Goal: Information Seeking & Learning: Learn about a topic

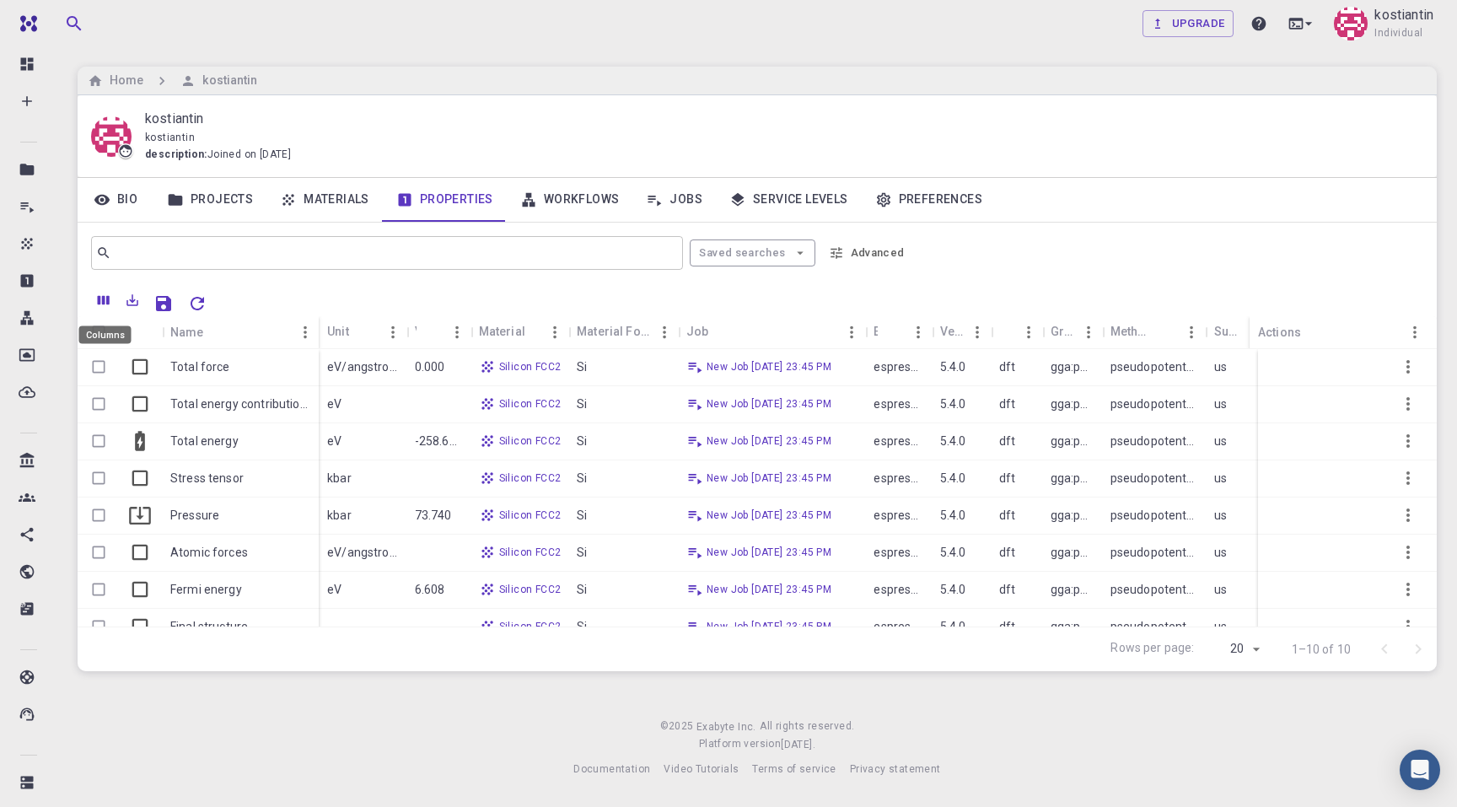
click at [98, 299] on icon "Columns" at bounding box center [104, 300] width 12 height 9
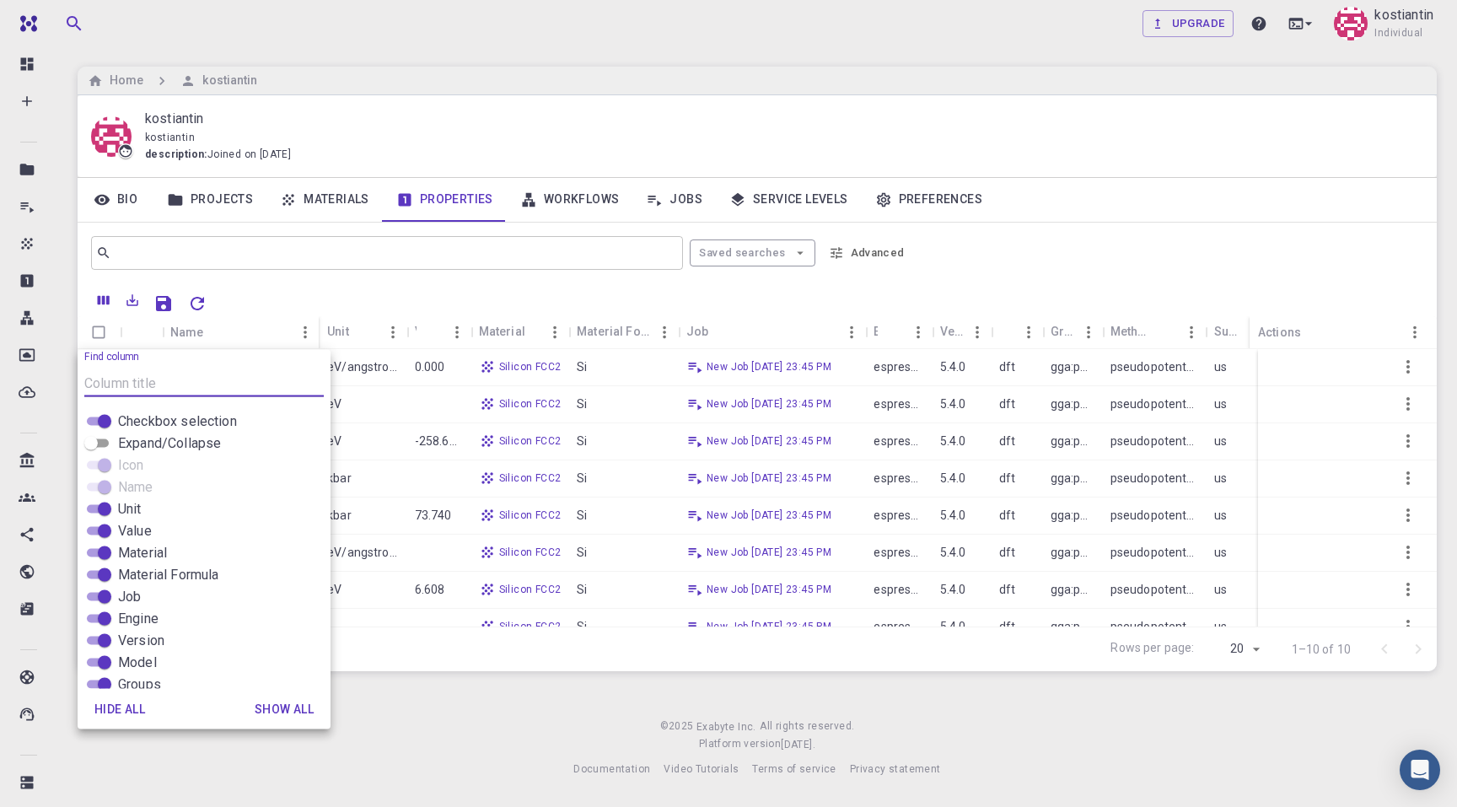
click at [98, 443] on input "Expand/Collapse" at bounding box center [91, 444] width 61 height 20
checkbox input "true"
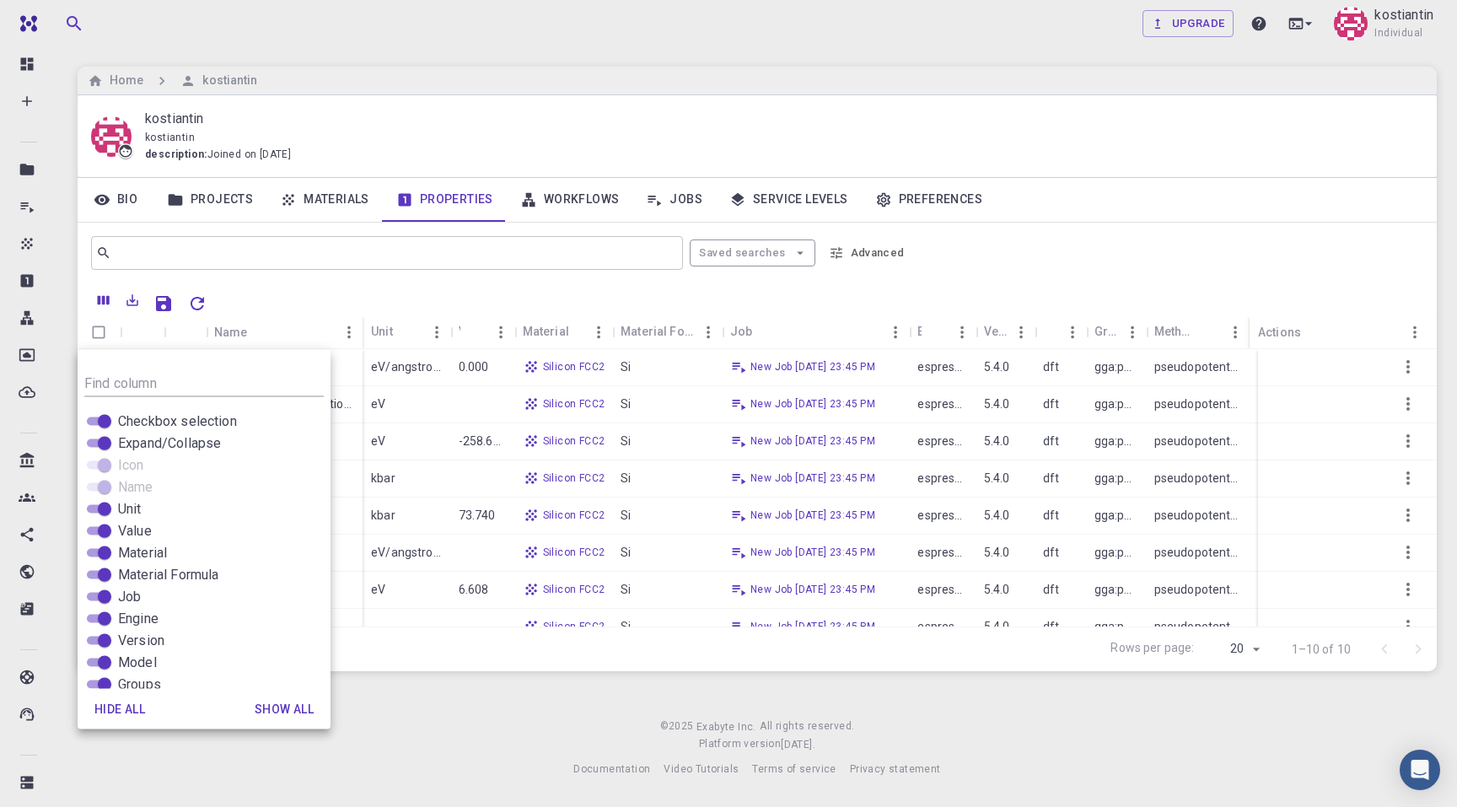
click at [457, 709] on div "Upgrade kostiantin Individual Home kostiantin kostiantin kostiantin description…" at bounding box center [757, 402] width 1400 height 805
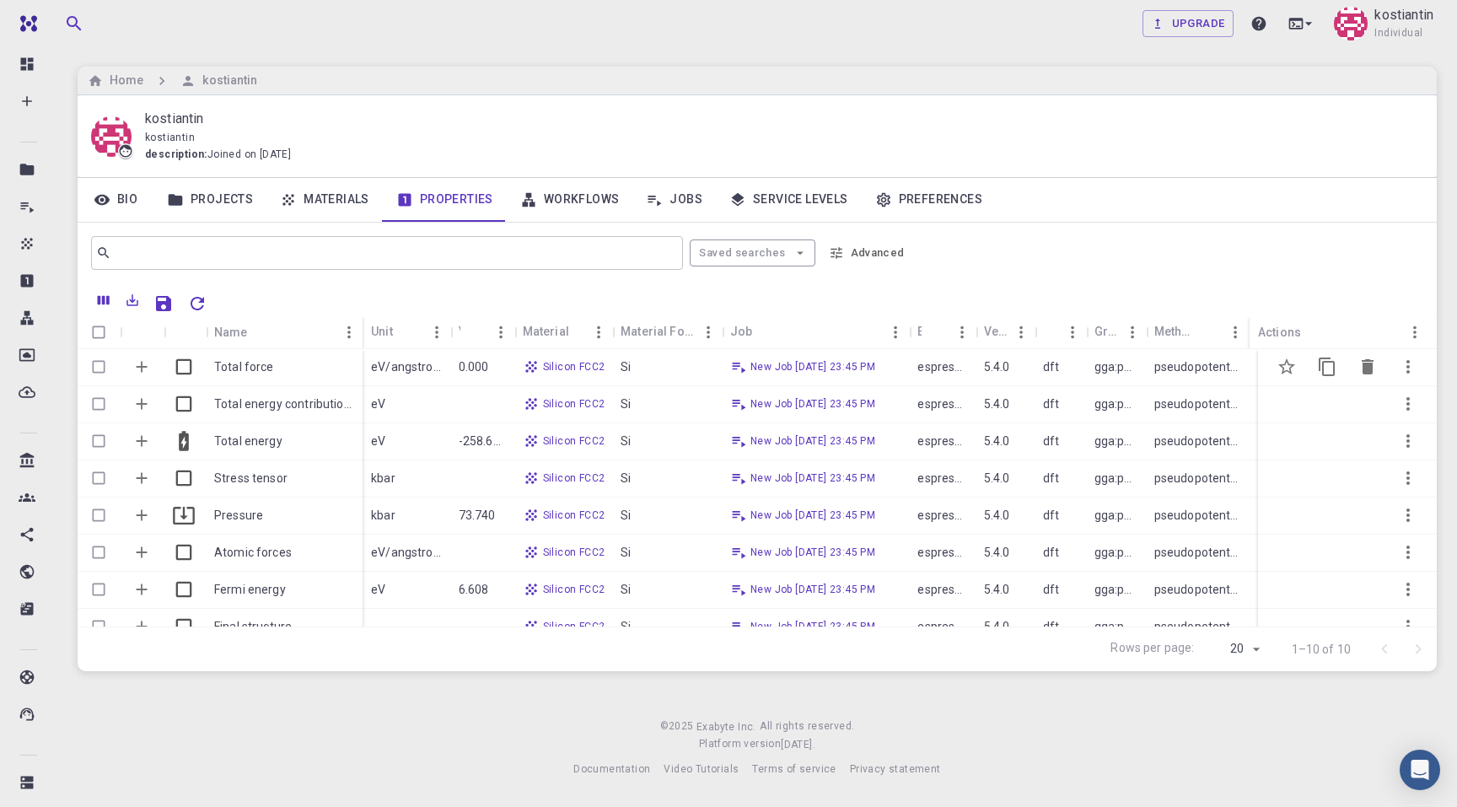
click at [138, 367] on icon "Expand" at bounding box center [142, 367] width 11 height 11
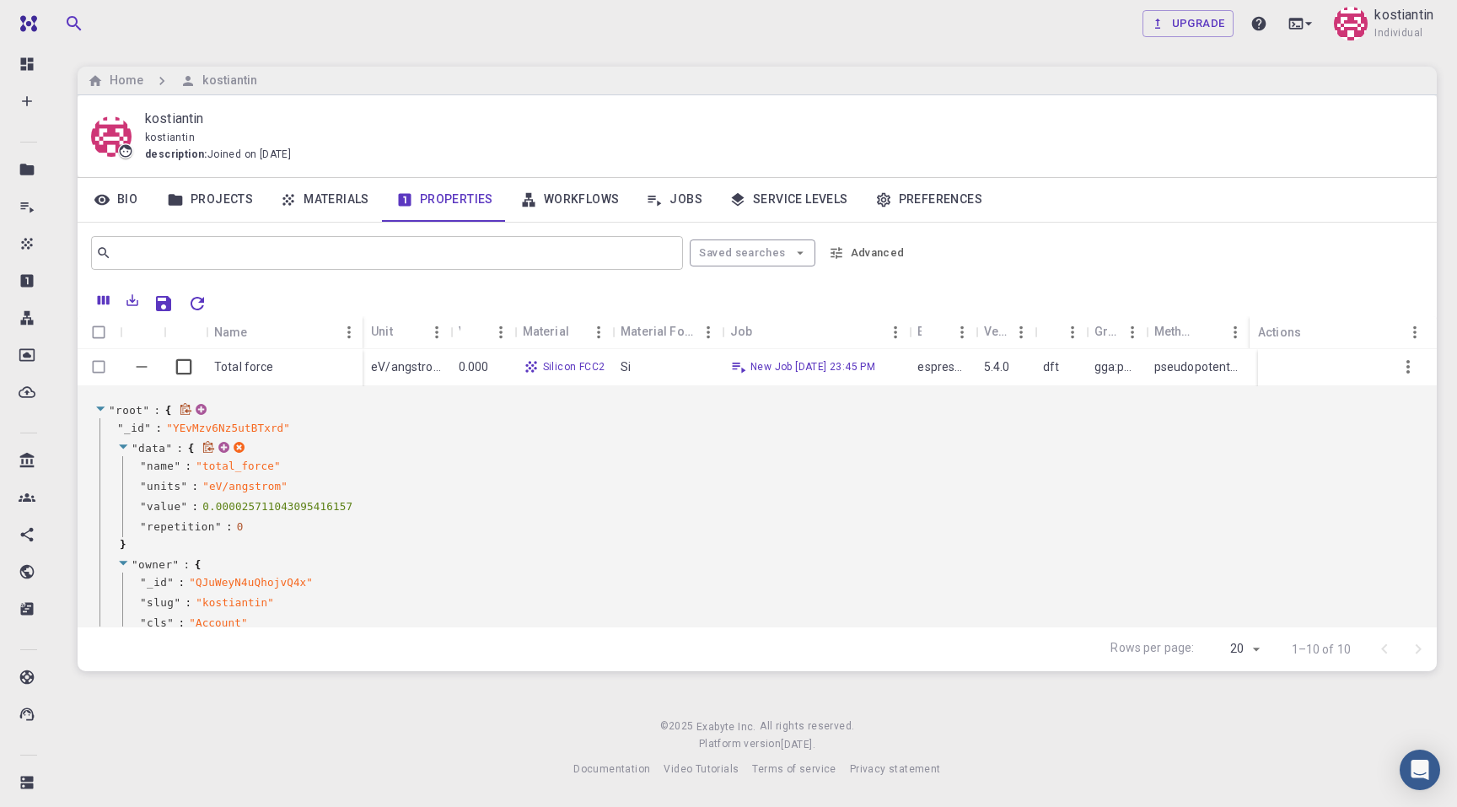
click at [124, 445] on icon at bounding box center [123, 446] width 8 height 4
click at [123, 466] on icon at bounding box center [123, 467] width 8 height 4
click at [123, 489] on icon at bounding box center [123, 487] width 13 height 11
click at [126, 504] on icon at bounding box center [123, 507] width 13 height 11
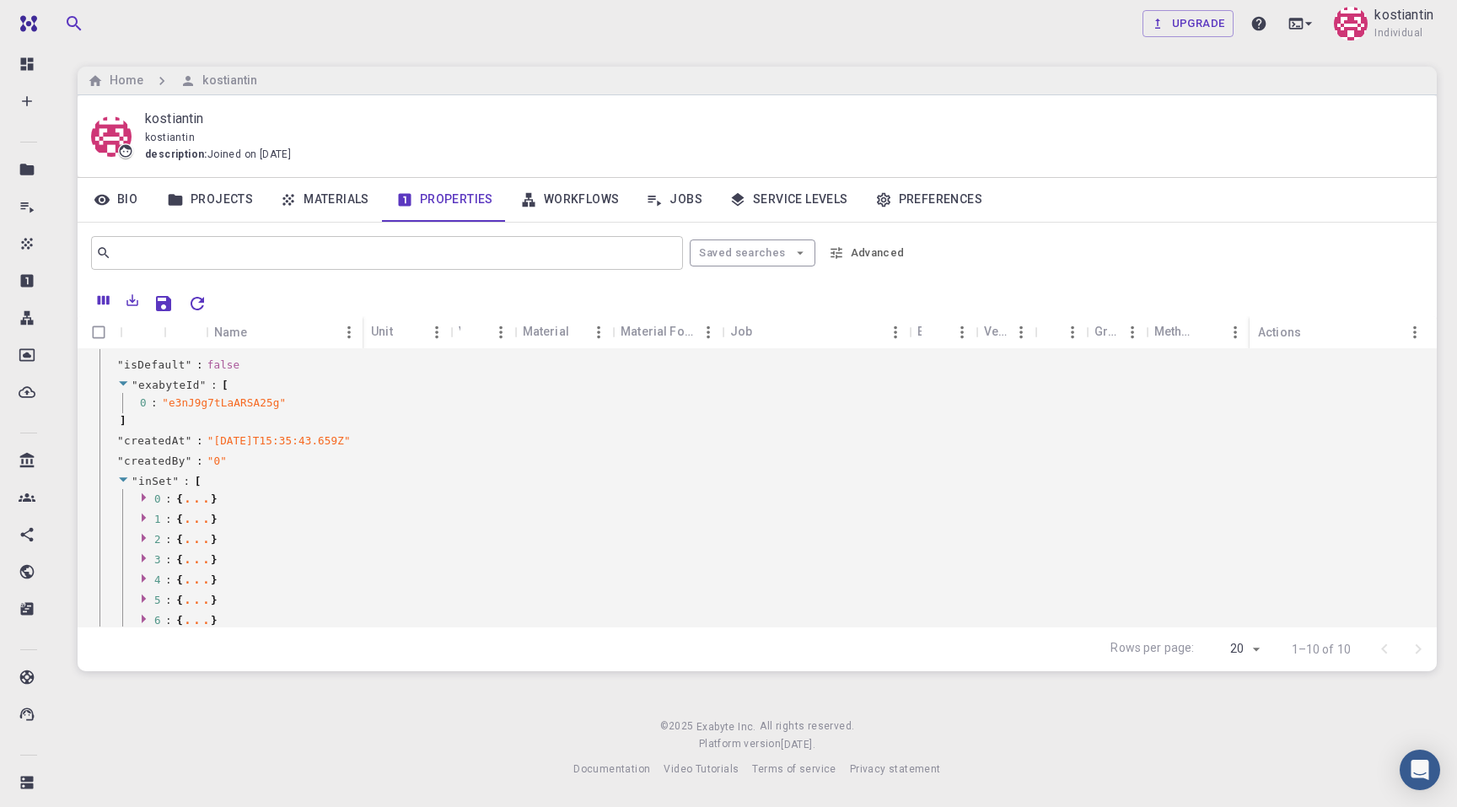
scroll to position [224, 0]
click at [125, 477] on icon at bounding box center [123, 480] width 13 height 11
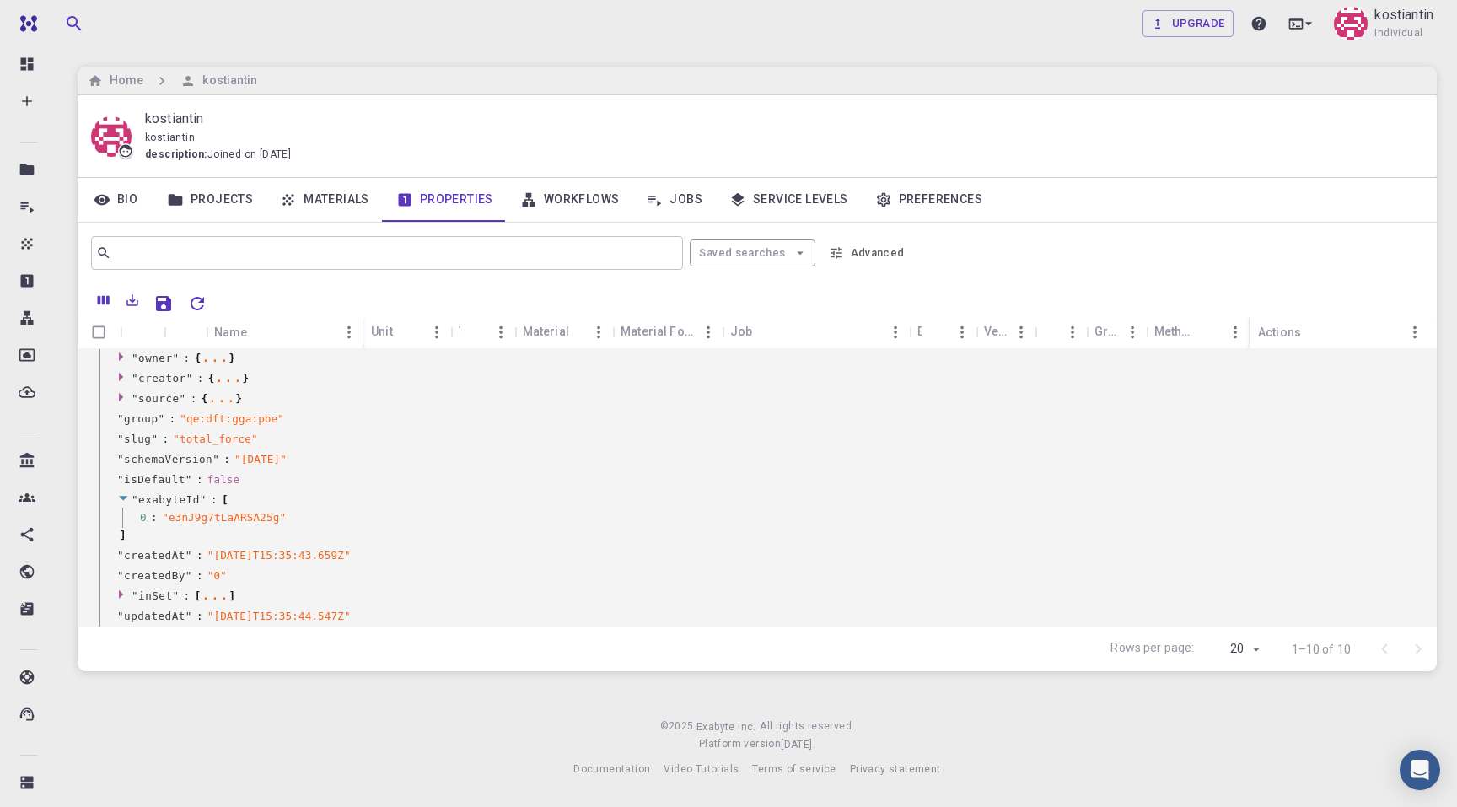
scroll to position [109, 0]
click at [123, 498] on icon at bounding box center [123, 500] width 8 height 4
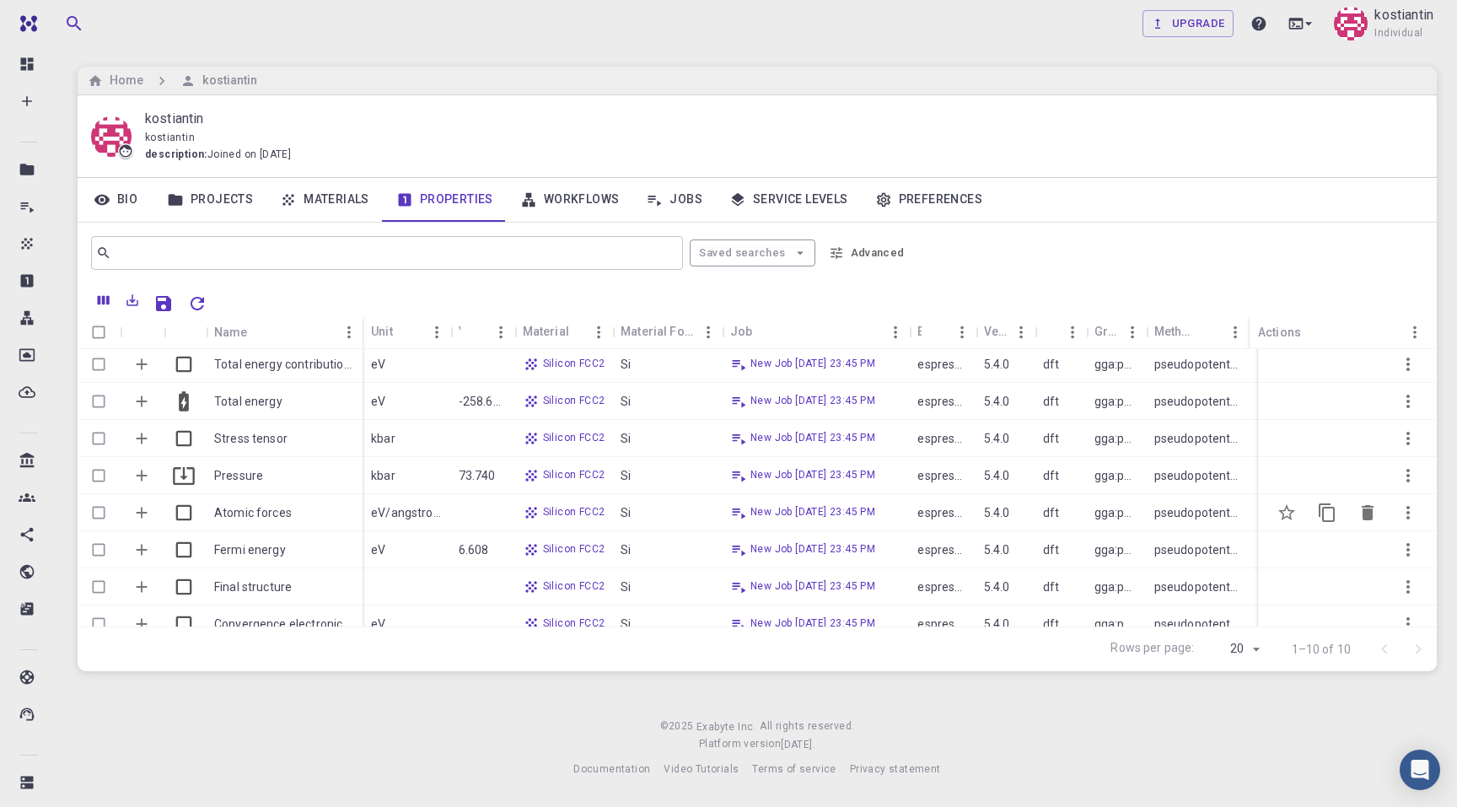
scroll to position [424, 0]
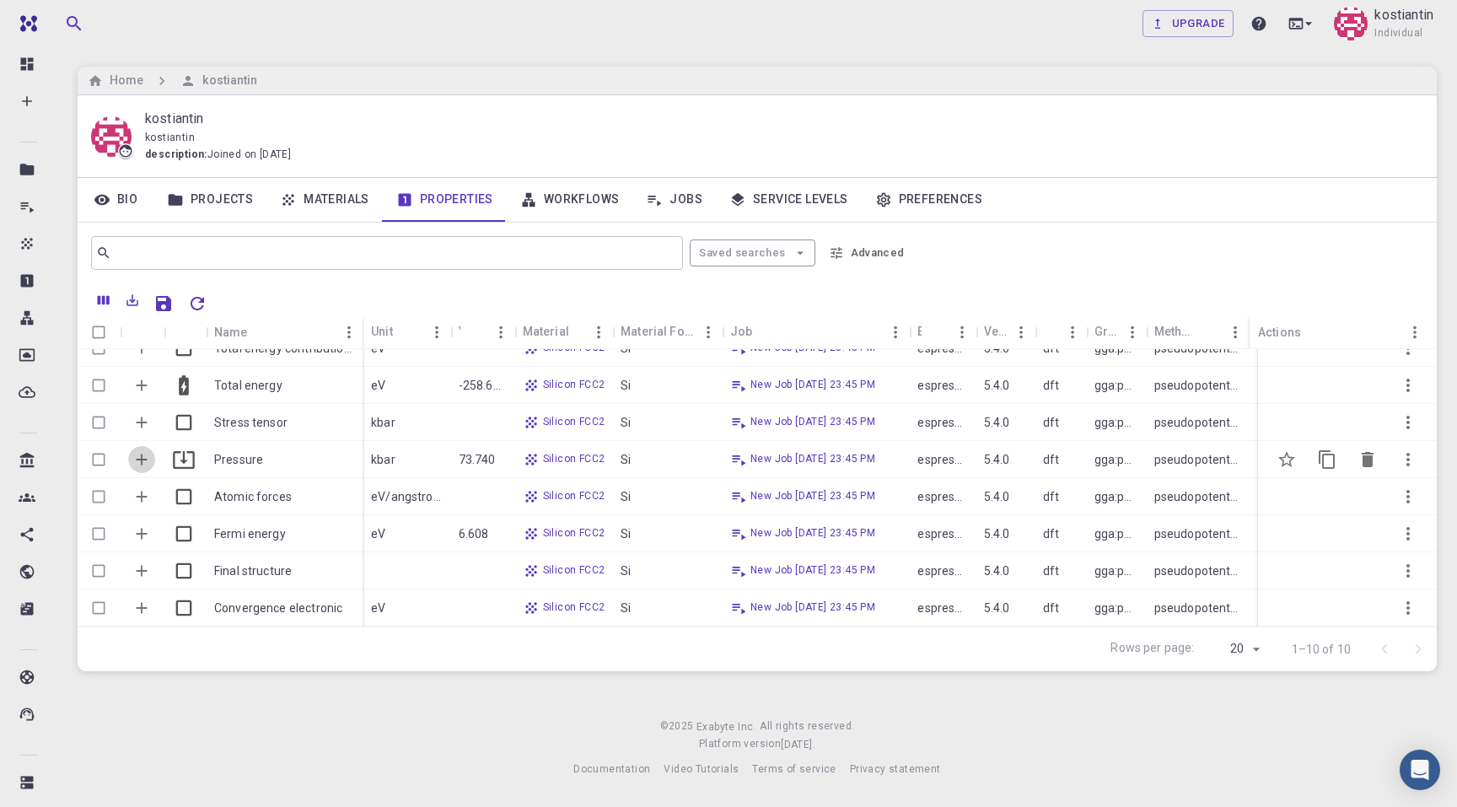
click at [135, 454] on icon "Expand" at bounding box center [141, 459] width 19 height 19
click at [141, 459] on icon "Expand" at bounding box center [142, 460] width 11 height 11
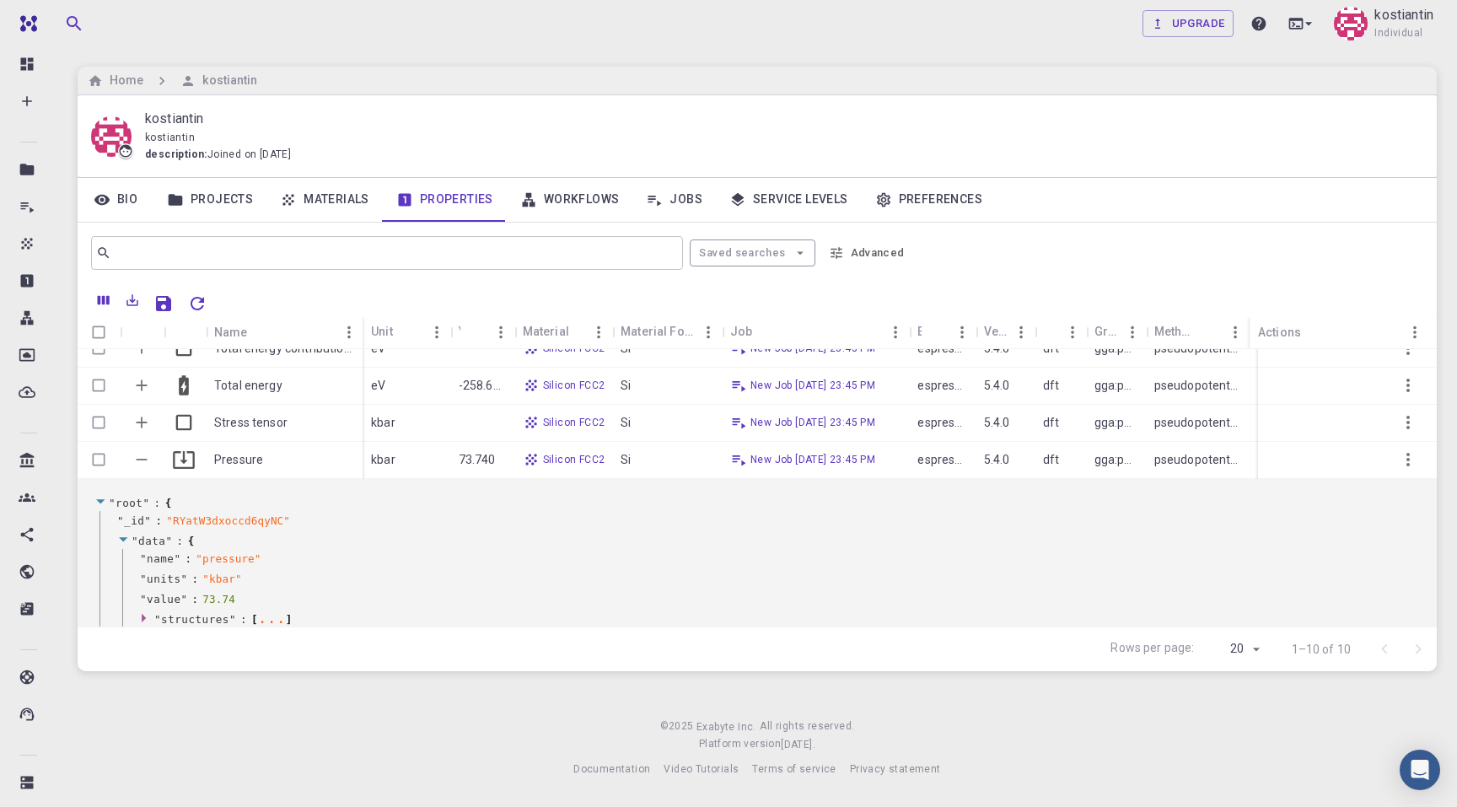
click at [137, 503] on span "root" at bounding box center [129, 503] width 27 height 13
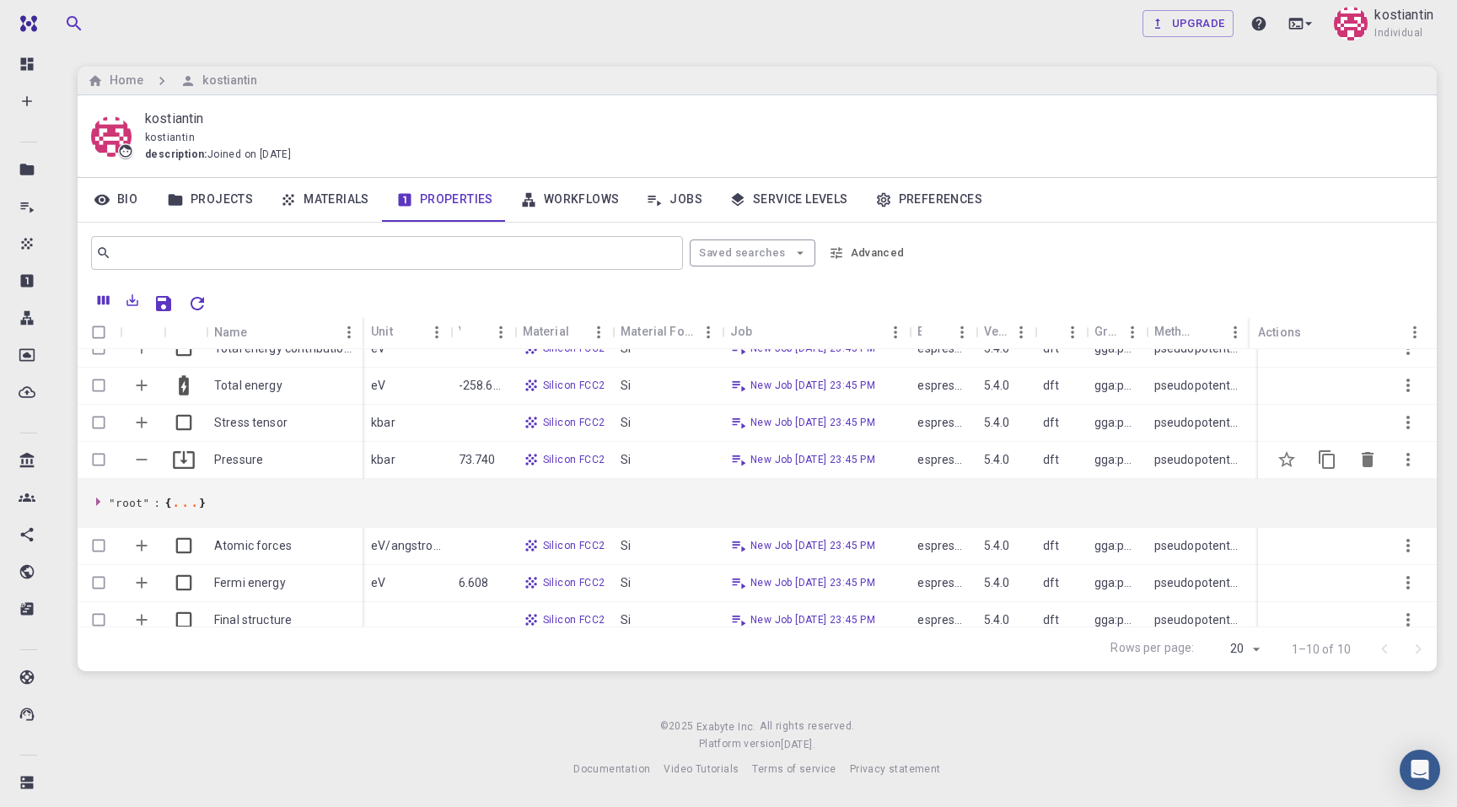
click at [143, 460] on icon "Collapse" at bounding box center [142, 461] width 11 height 2
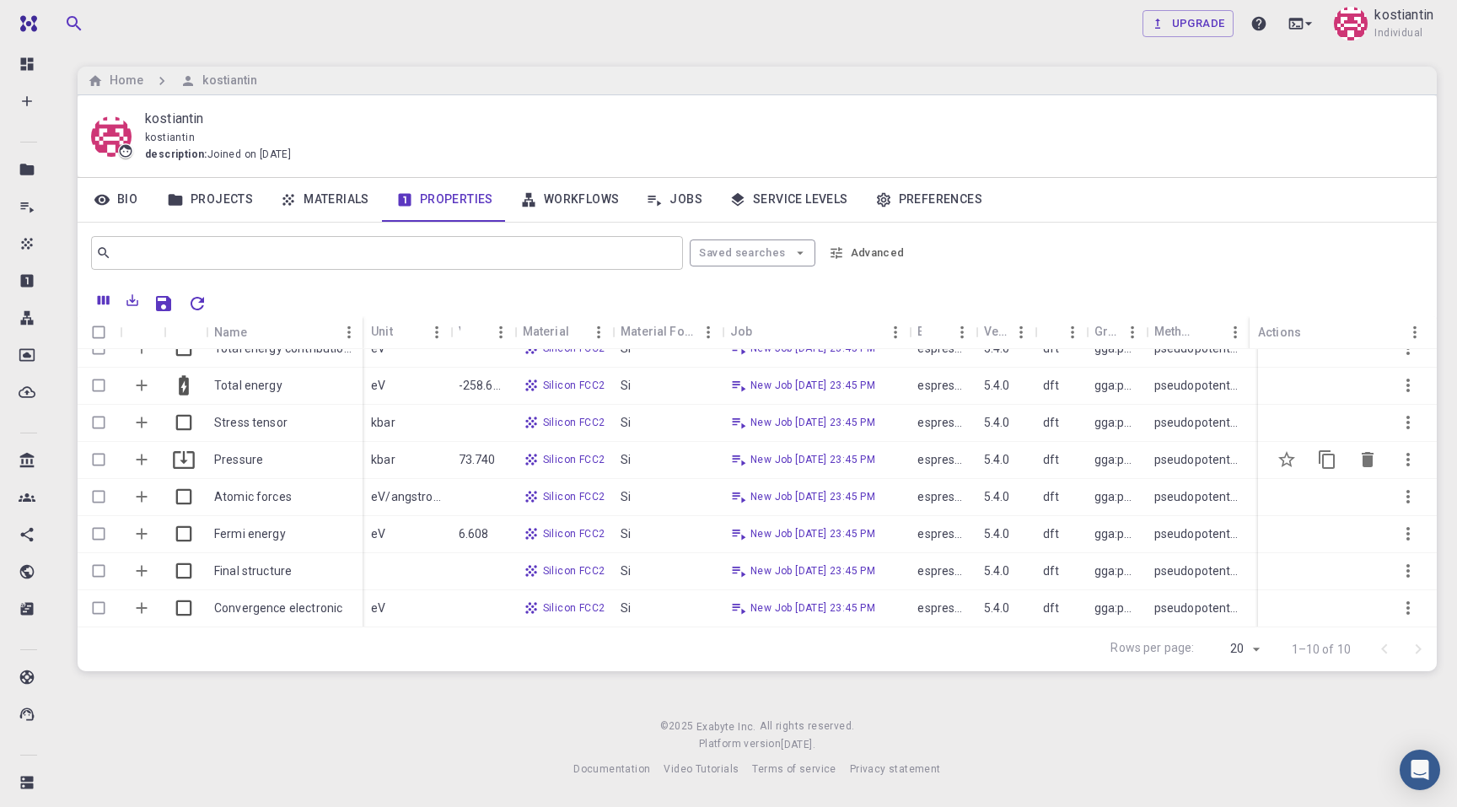
click at [143, 460] on icon "Expand" at bounding box center [142, 460] width 11 height 11
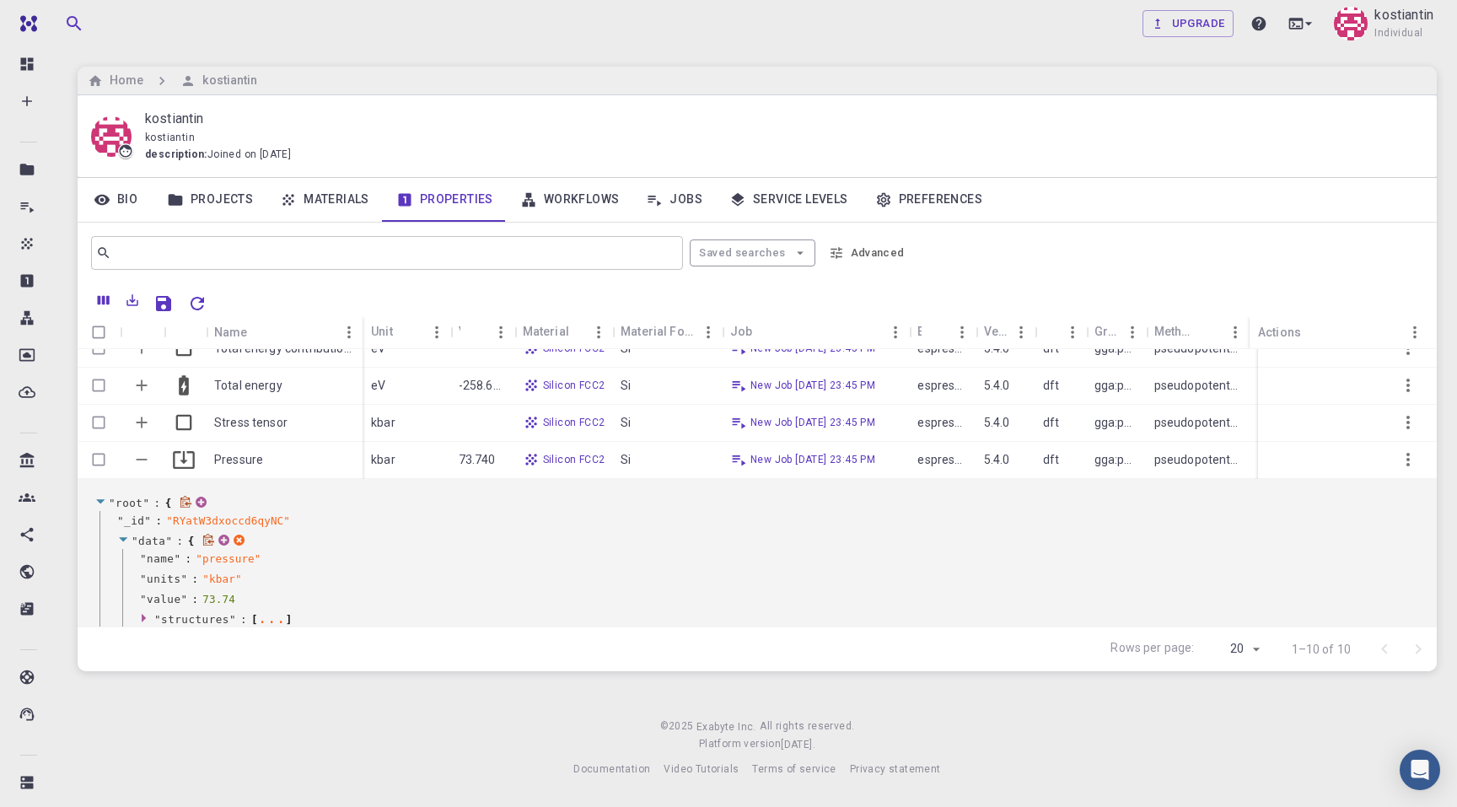
click at [122, 534] on icon at bounding box center [123, 539] width 13 height 11
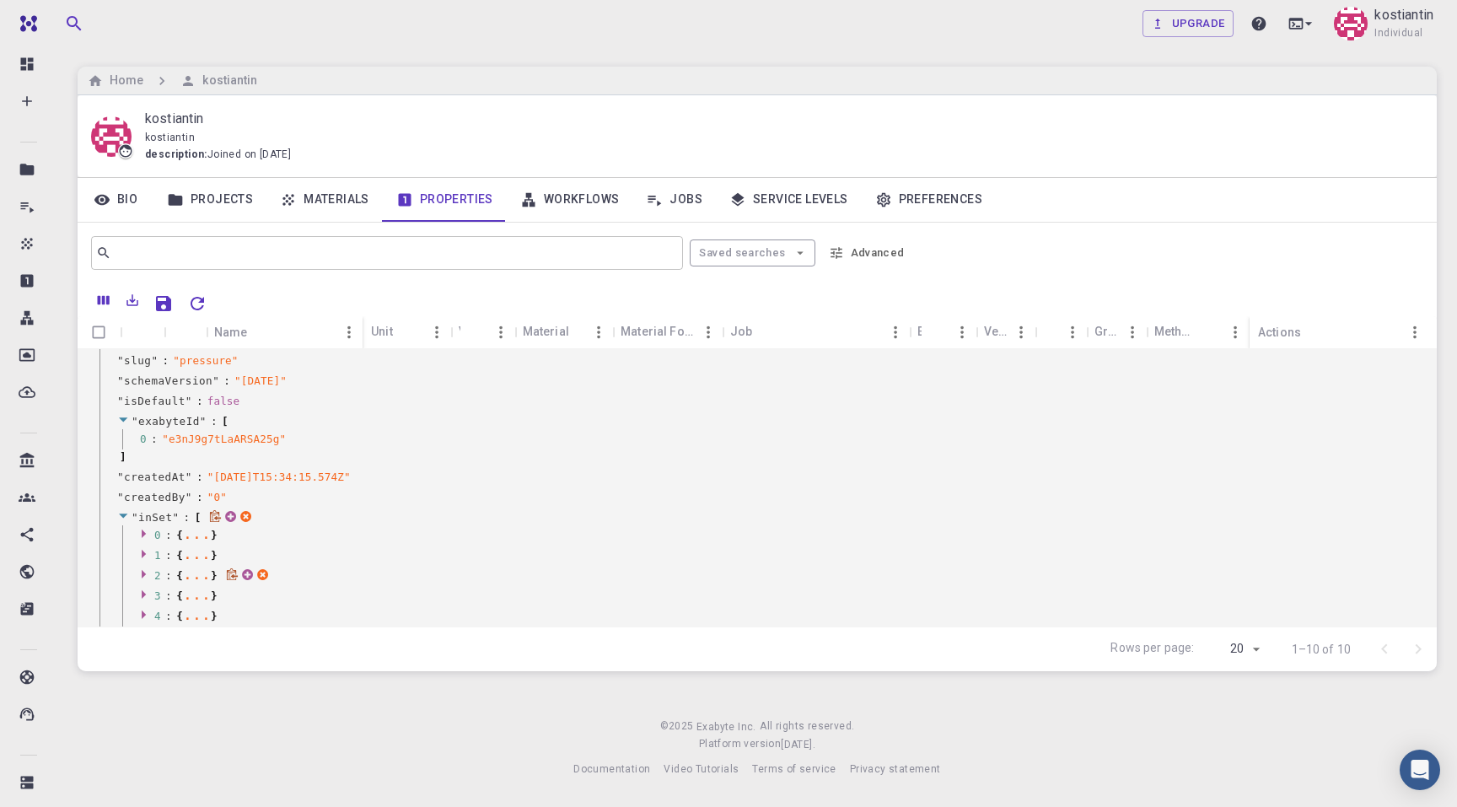
scroll to position [513, 0]
